Goal: Information Seeking & Learning: Learn about a topic

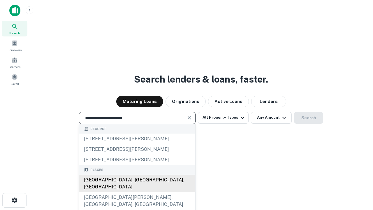
click at [137, 192] on div "[GEOGRAPHIC_DATA], [GEOGRAPHIC_DATA], [GEOGRAPHIC_DATA]" at bounding box center [137, 183] width 116 height 17
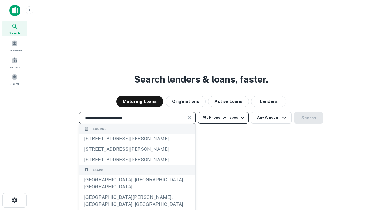
type input "**********"
click at [223, 117] on button "All Property Types" at bounding box center [223, 118] width 51 height 12
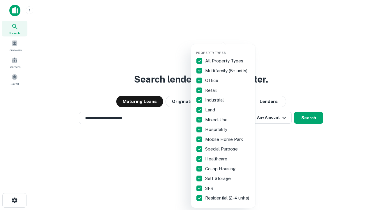
click at [228, 49] on button "button" at bounding box center [228, 49] width 64 height 0
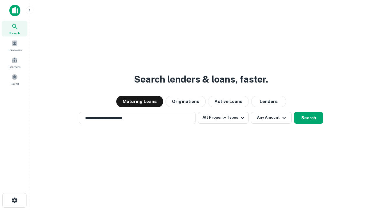
scroll to position [9, 0]
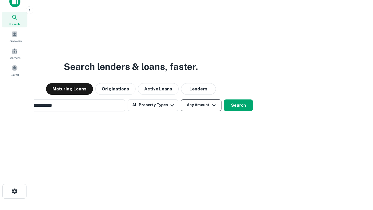
click at [181, 99] on button "Any Amount" at bounding box center [201, 105] width 41 height 12
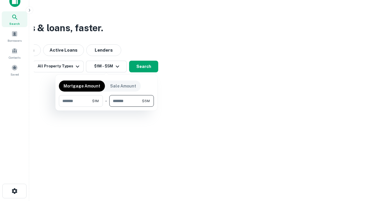
type input "*******"
click at [106, 107] on button "button" at bounding box center [106, 107] width 95 height 0
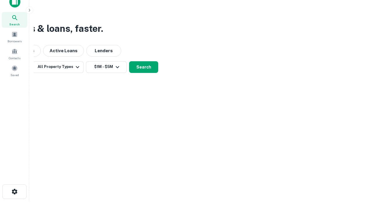
scroll to position [3, 108]
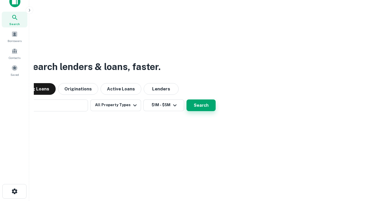
click at [187, 99] on button "Search" at bounding box center [201, 105] width 29 height 12
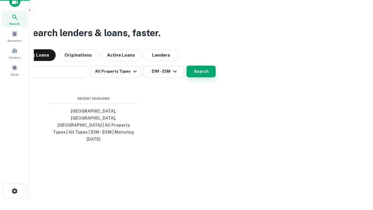
scroll to position [15, 165]
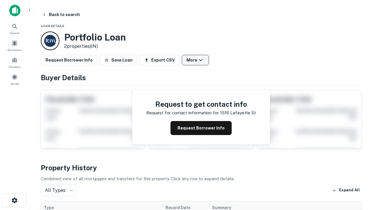
click at [195, 60] on button "More" at bounding box center [195, 60] width 27 height 10
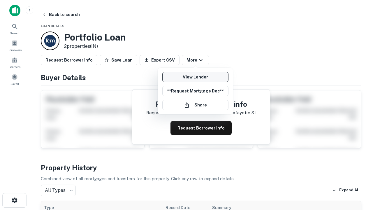
click at [195, 77] on link "View Lender" at bounding box center [195, 77] width 66 height 10
